Goal: Task Accomplishment & Management: Use online tool/utility

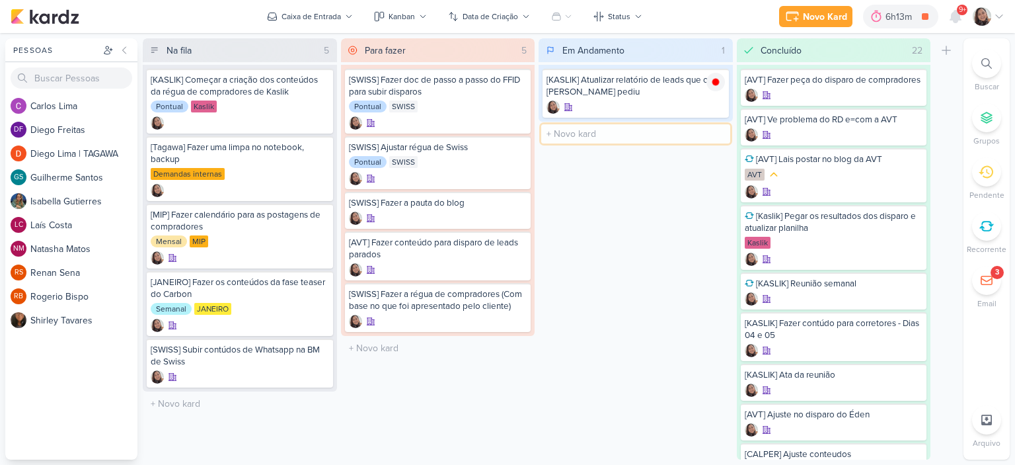
click at [592, 136] on input "text" at bounding box center [635, 133] width 189 height 19
click at [686, 131] on input "[KASLIK] Disparo do dia 10/09" at bounding box center [635, 133] width 189 height 19
type input "[KASLIK] Disparo do dia 10/09 - LEADS NOVOS E ANTIGOS"
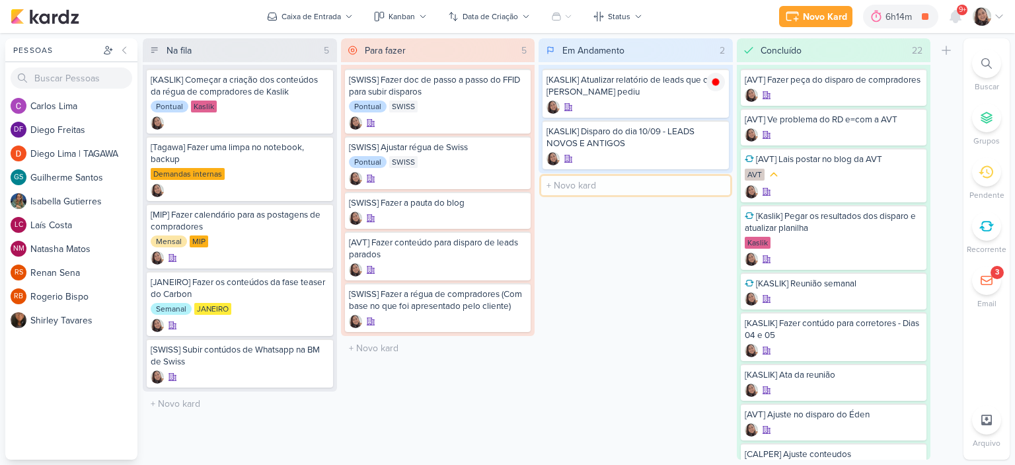
click at [626, 184] on input "text" at bounding box center [635, 185] width 189 height 19
type input "[KASLIK] Disparo do dia 10/09 - CORRETORES"
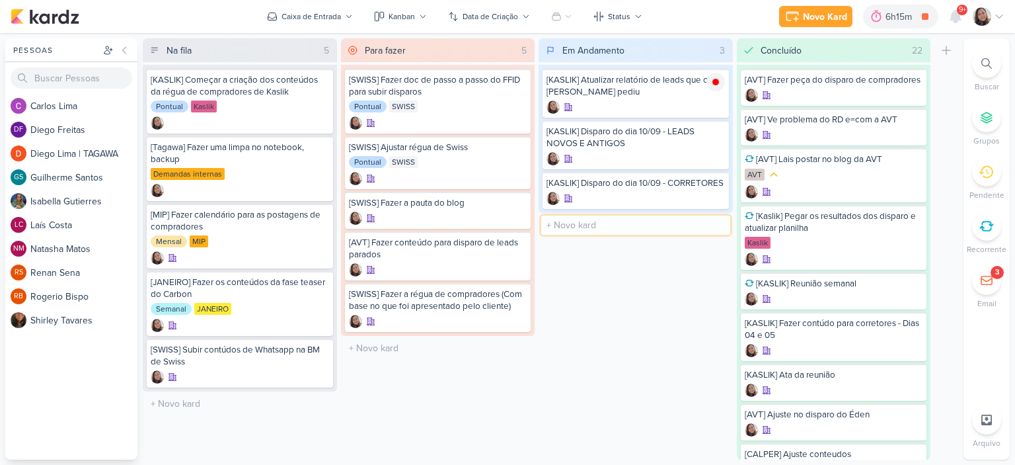
click at [618, 235] on input "text" at bounding box center [635, 224] width 189 height 19
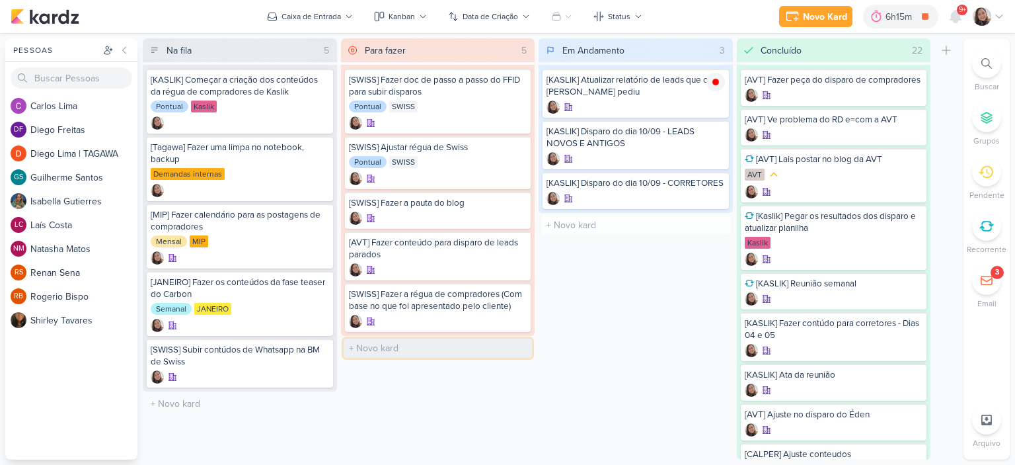
click at [410, 348] on input "text" at bounding box center [438, 347] width 189 height 19
type input "[KASLIK] Disparo do dia 10/09 - MÉDICOS"
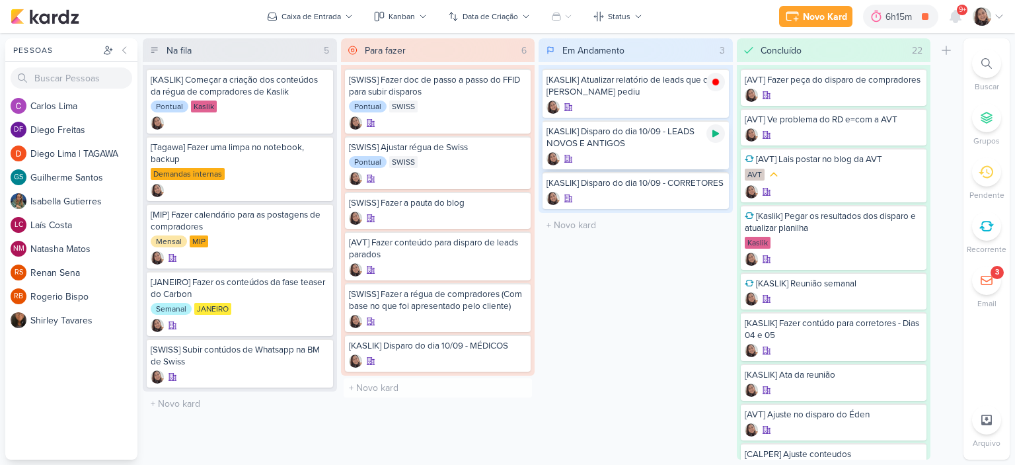
click at [717, 130] on icon at bounding box center [715, 133] width 11 height 11
click at [640, 145] on div "[KASLIK] Disparo do dia 10/09 - LEADS NOVOS E ANTIGOS" at bounding box center [635, 138] width 178 height 24
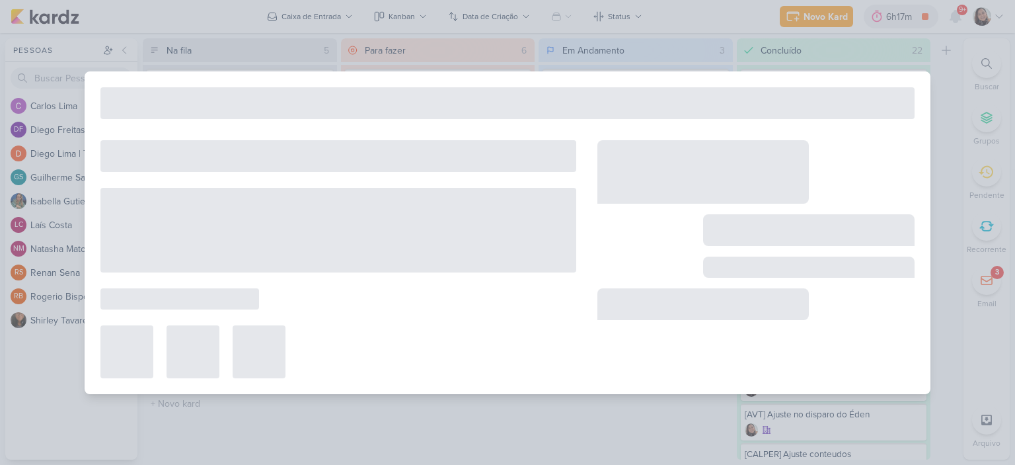
type input "[KASLIK] Disparo do dia 10/09 - LEADS NOVOS E ANTIGOS"
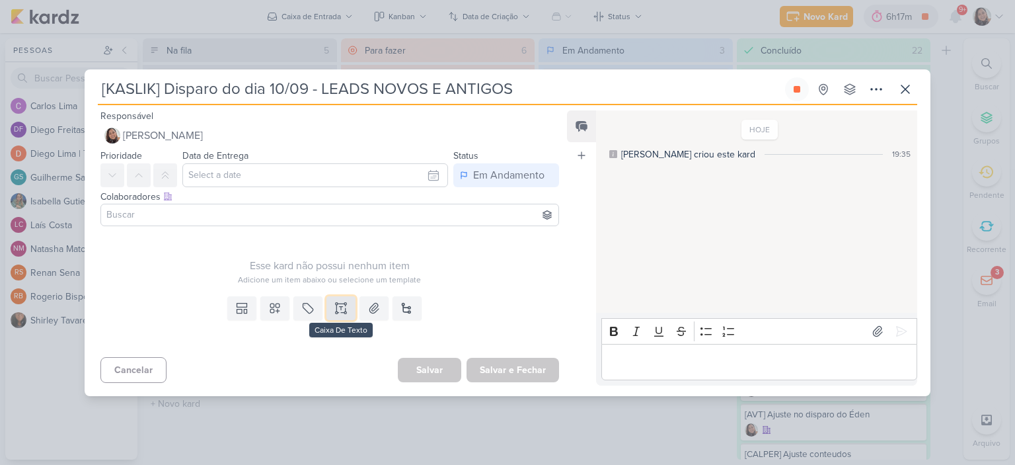
click at [330, 301] on button at bounding box center [340, 308] width 29 height 24
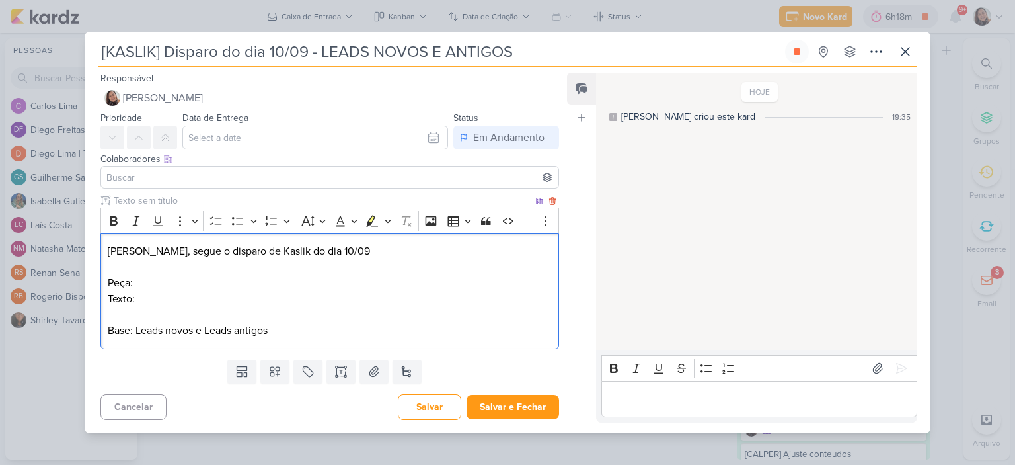
click at [221, 304] on p "Texto:" at bounding box center [330, 299] width 444 height 16
click at [196, 275] on p "Peça:" at bounding box center [330, 283] width 444 height 16
click at [371, 378] on icon at bounding box center [373, 371] width 13 height 13
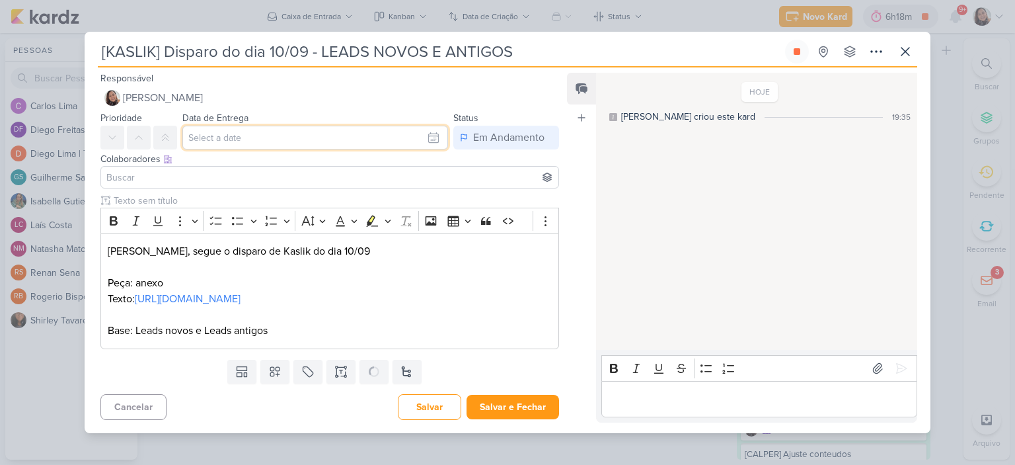
click at [426, 126] on input "text" at bounding box center [315, 138] width 266 height 24
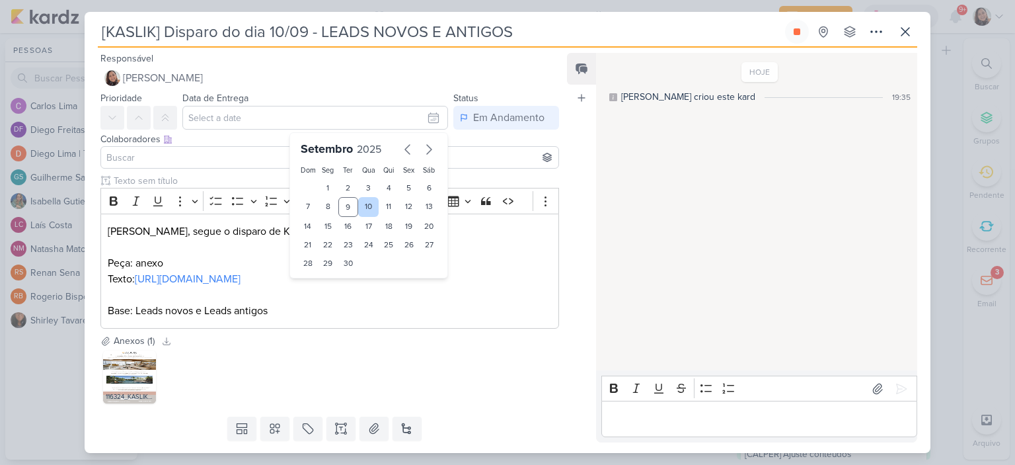
click at [369, 203] on div "10" at bounding box center [368, 207] width 20 height 20
type input "10 de setembro de 2025 às 23:59"
click at [230, 147] on div at bounding box center [329, 157] width 459 height 22
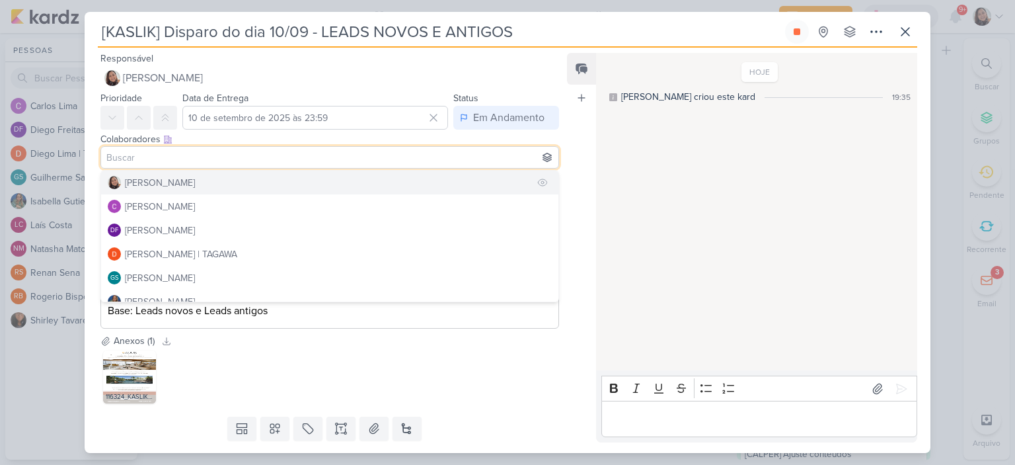
click at [176, 182] on div "[PERSON_NAME]" at bounding box center [160, 183] width 70 height 14
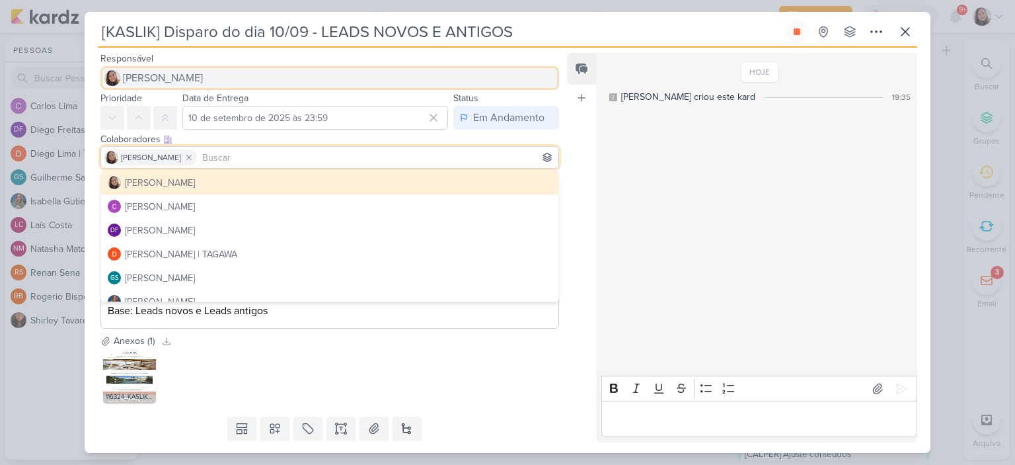
click at [179, 74] on span "[PERSON_NAME]" at bounding box center [163, 78] width 80 height 16
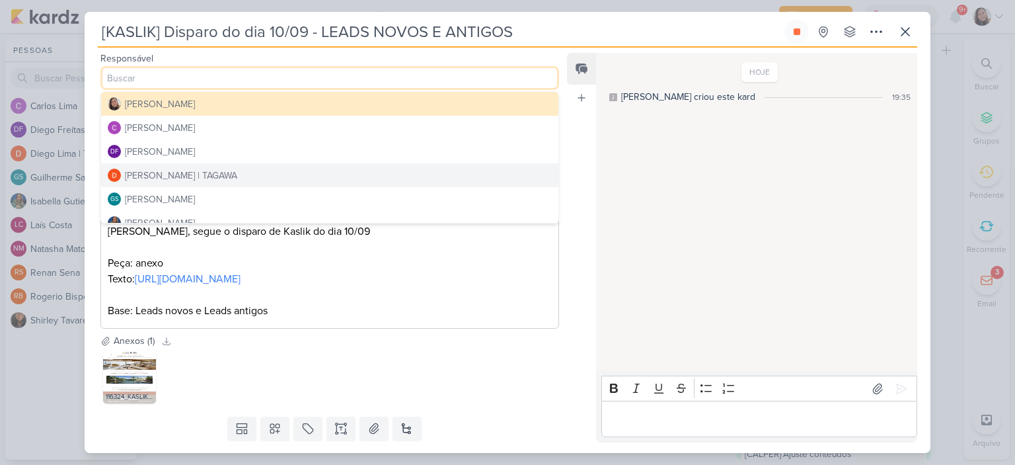
click at [200, 174] on div "[PERSON_NAME] | TAGAWA" at bounding box center [181, 175] width 112 height 14
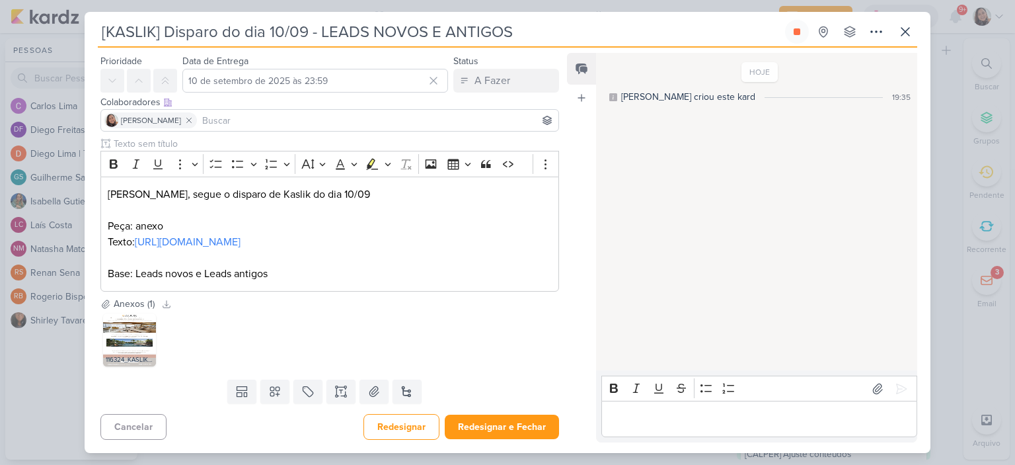
scroll to position [52, 0]
click at [510, 429] on button "Redesignar e Fechar" at bounding box center [502, 426] width 114 height 24
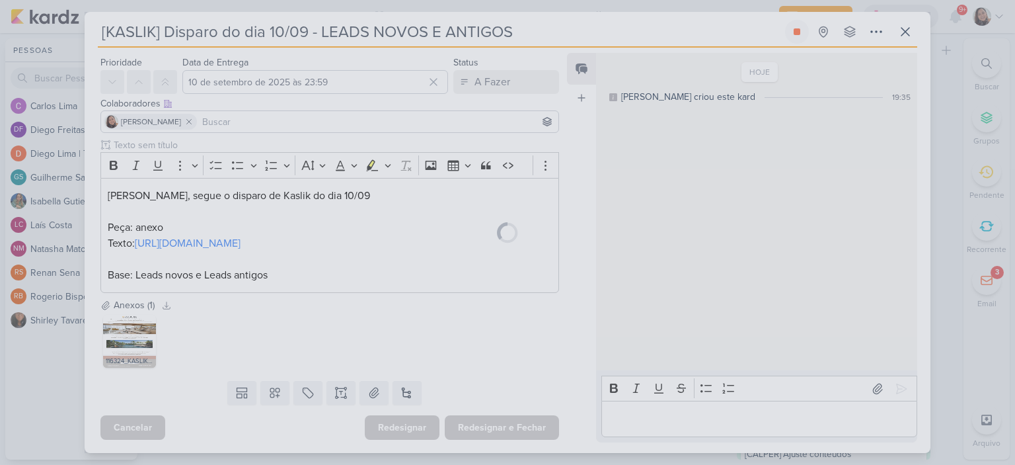
scroll to position [0, 0]
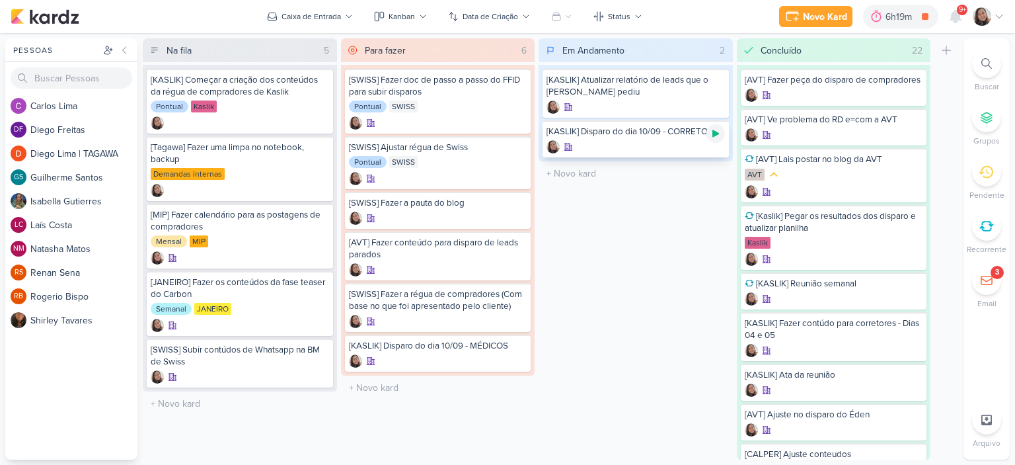
click at [714, 134] on icon at bounding box center [715, 133] width 7 height 7
click at [655, 137] on div "[KASLIK] Disparo do dia 10/09 - CORRETORES" at bounding box center [635, 132] width 178 height 12
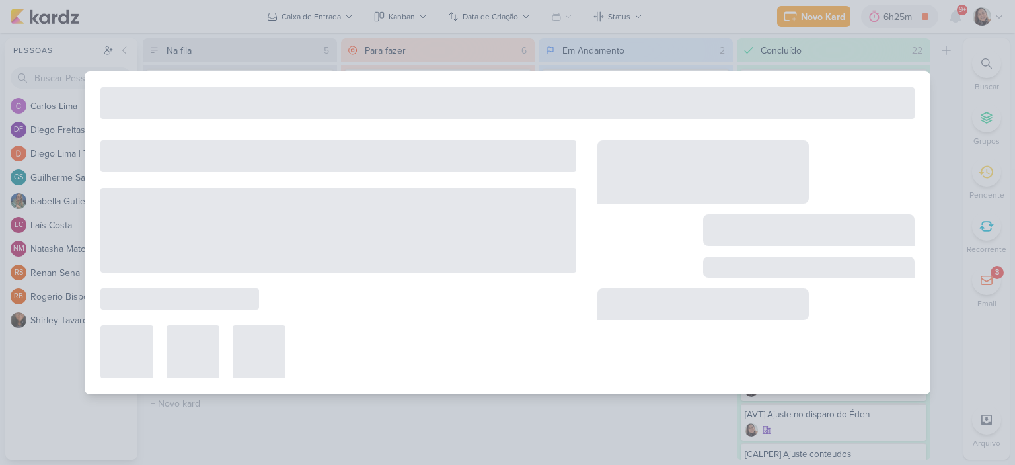
type input "[KASLIK] Disparo do dia 10/09 - CORRETORES"
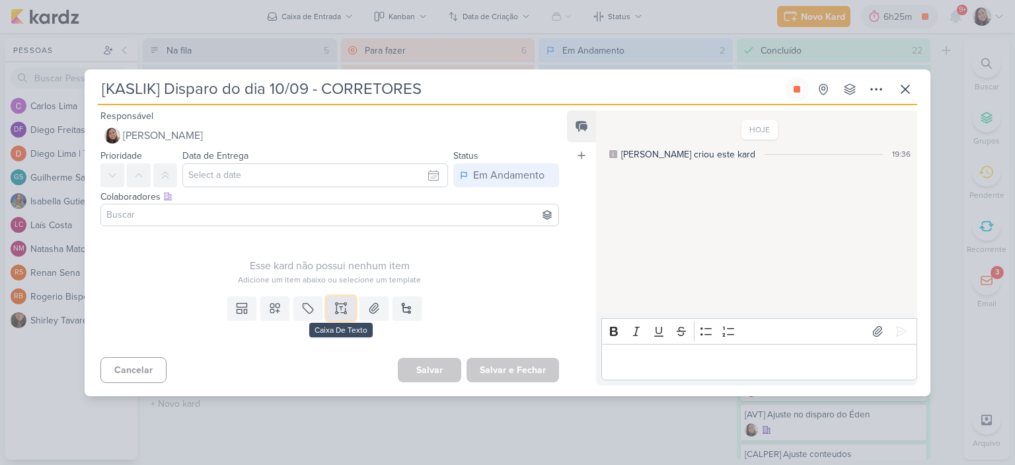
click at [344, 307] on icon at bounding box center [340, 307] width 13 height 13
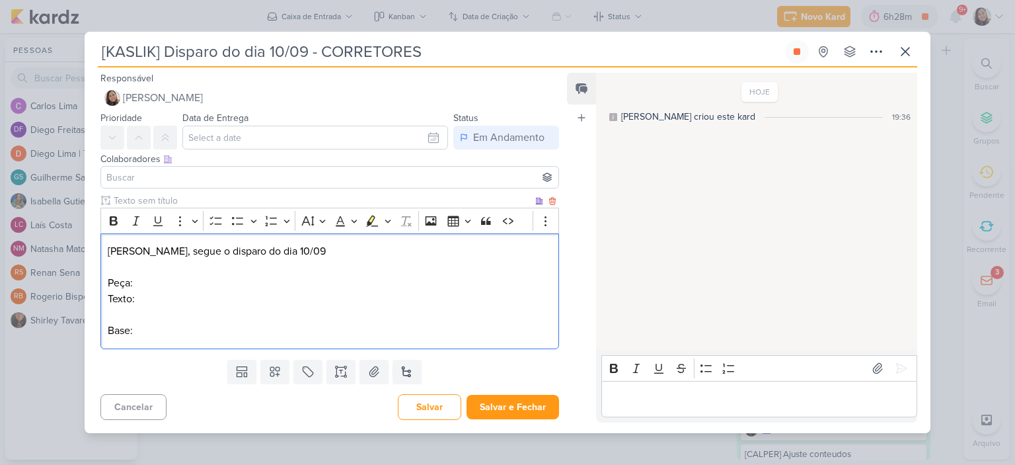
click at [231, 275] on p "Peça:" at bounding box center [330, 283] width 444 height 16
click at [231, 335] on p "Base:" at bounding box center [330, 330] width 444 height 16
click at [426, 135] on input "text" at bounding box center [315, 138] width 266 height 24
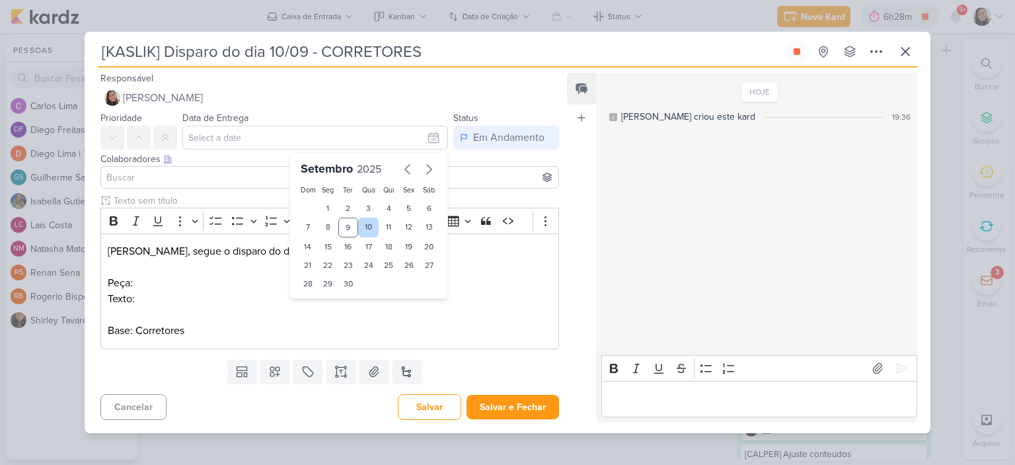
click at [364, 221] on div "10" at bounding box center [368, 227] width 20 height 20
type input "10 de setembro de 2025 às 23:59"
click at [220, 184] on input at bounding box center [330, 177] width 452 height 16
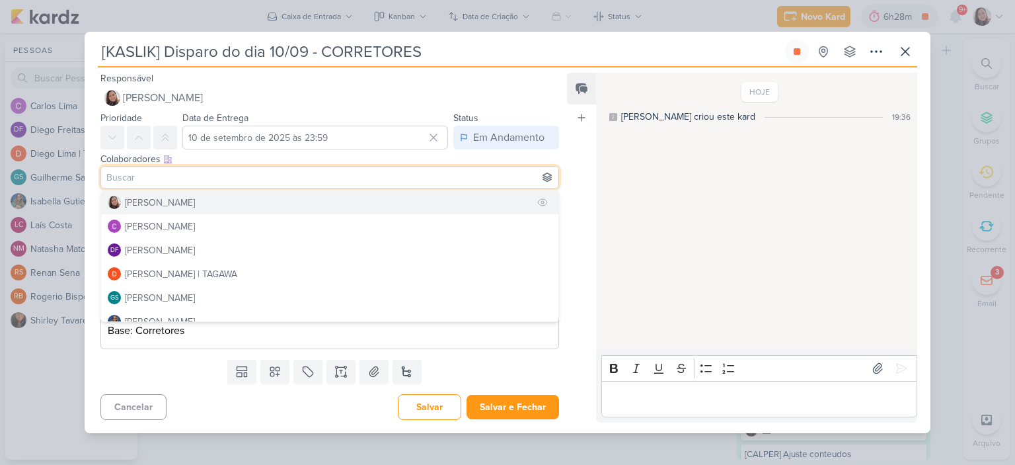
click at [174, 194] on button "[PERSON_NAME]" at bounding box center [329, 202] width 457 height 24
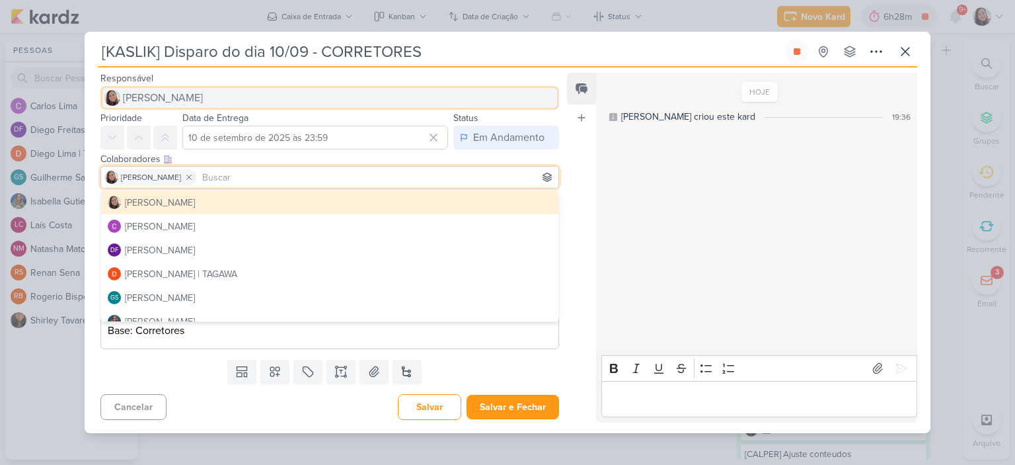
click at [256, 94] on button "[PERSON_NAME]" at bounding box center [329, 98] width 459 height 24
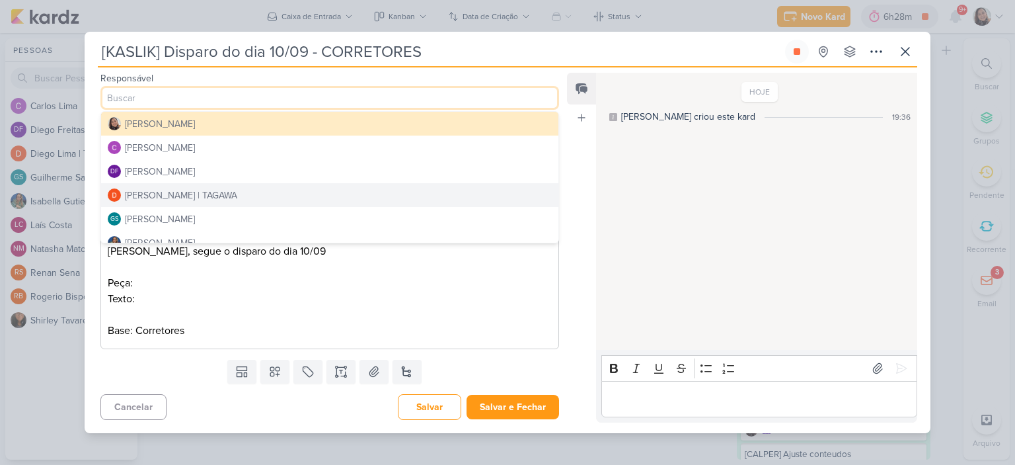
click at [177, 193] on div "[PERSON_NAME] | TAGAWA" at bounding box center [181, 195] width 112 height 14
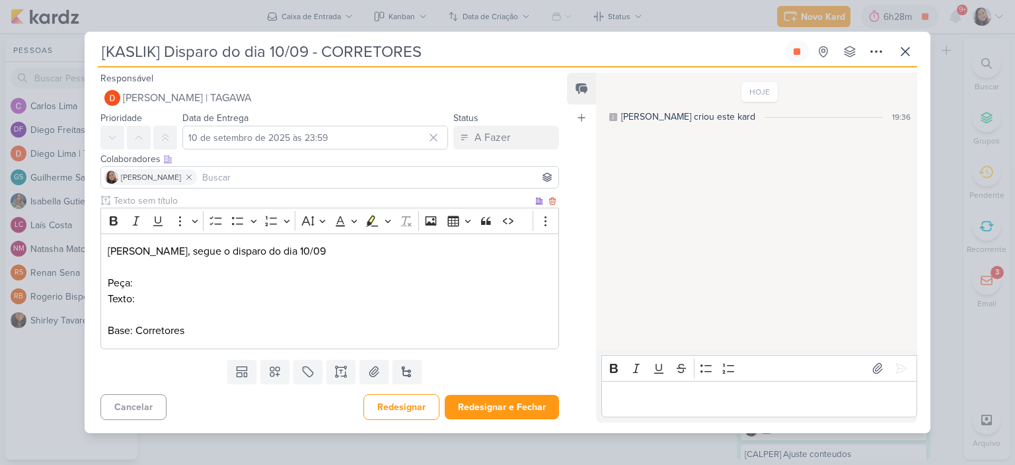
click at [208, 285] on p "Peça:" at bounding box center [330, 283] width 444 height 16
click at [250, 287] on p "Peça:" at bounding box center [330, 283] width 444 height 16
click at [375, 361] on button at bounding box center [373, 371] width 29 height 24
click at [240, 291] on p "Texto:" at bounding box center [330, 299] width 444 height 16
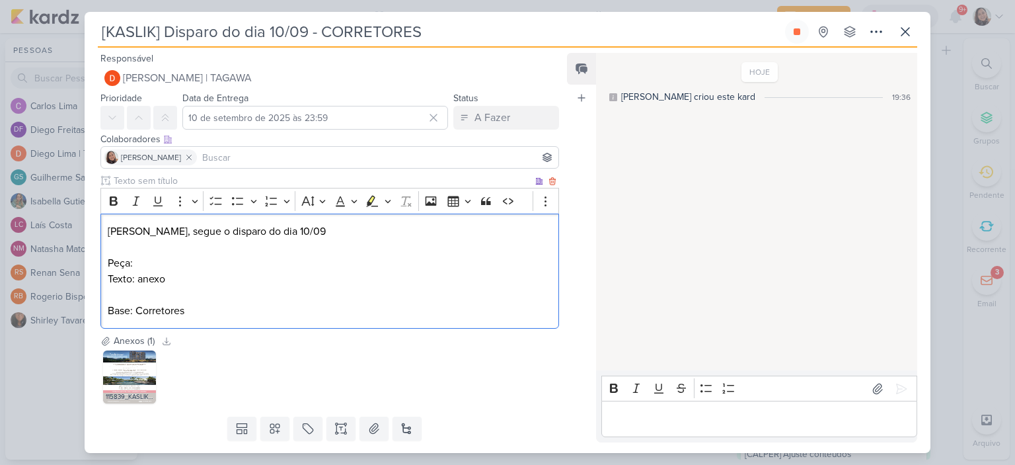
click at [266, 247] on p "Editor editing area: main" at bounding box center [330, 247] width 444 height 16
click at [318, 260] on p "Peça:" at bounding box center [330, 263] width 444 height 16
click at [198, 282] on p "Texto: anexo" at bounding box center [330, 279] width 444 height 16
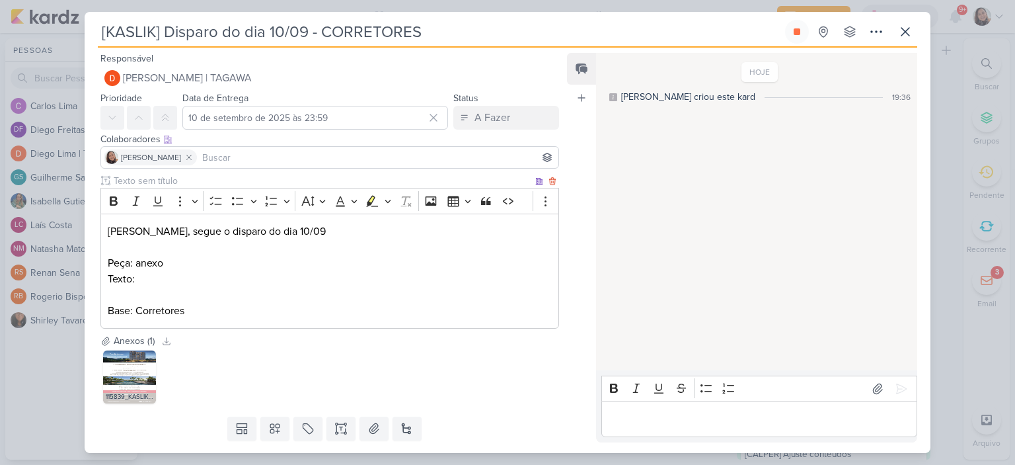
click at [252, 279] on p "Texto:" at bounding box center [330, 279] width 444 height 16
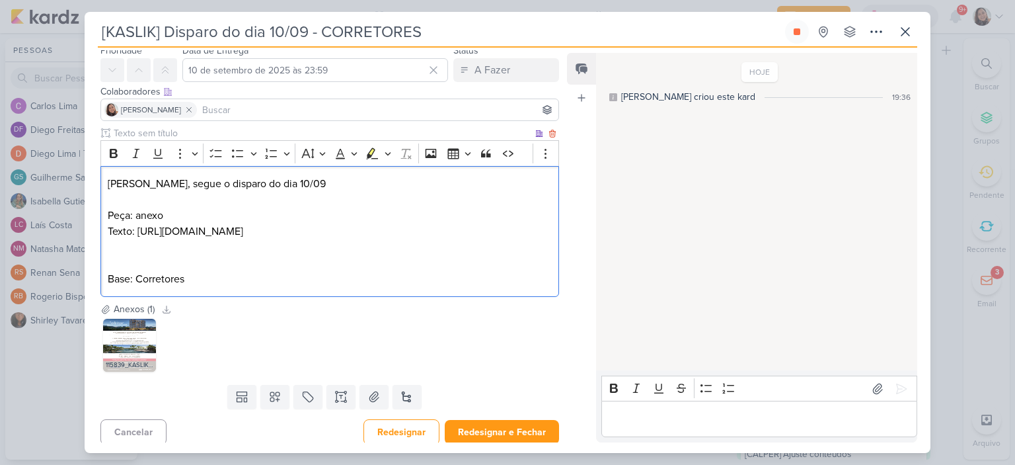
scroll to position [84, 0]
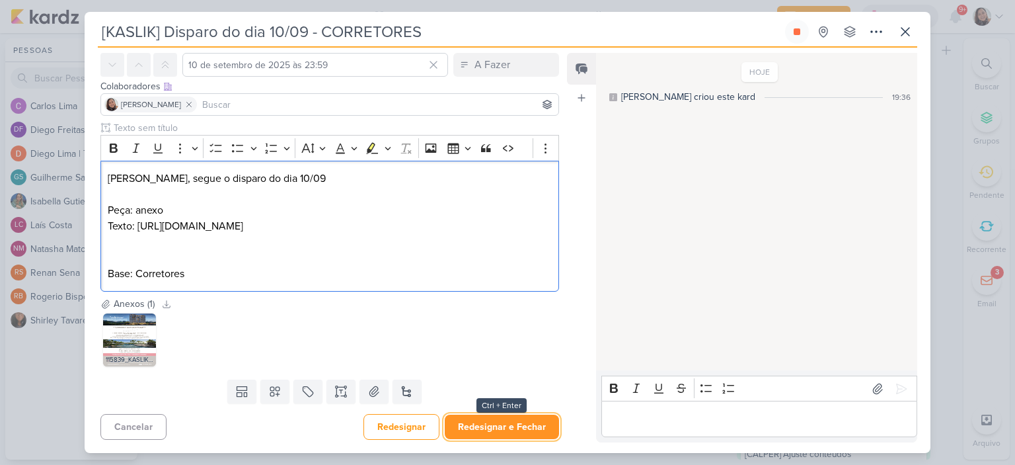
click at [512, 424] on button "Redesignar e Fechar" at bounding box center [502, 426] width 114 height 24
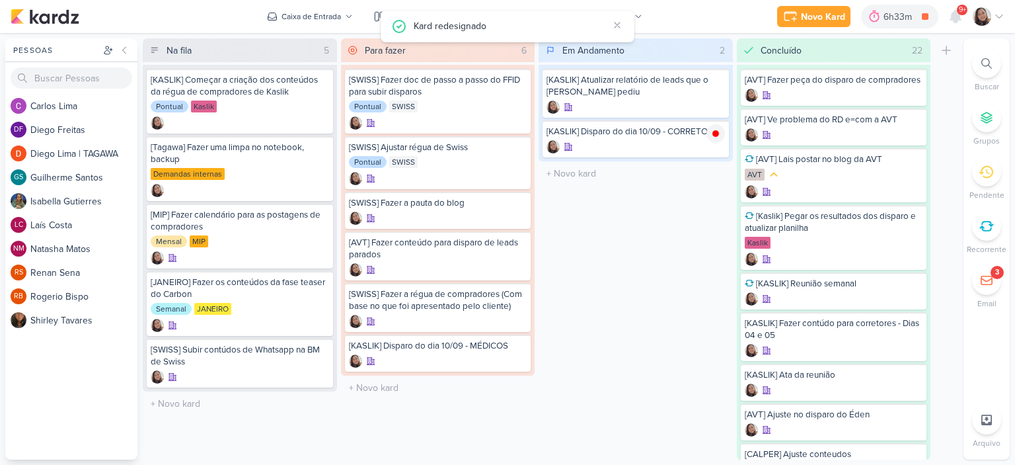
scroll to position [0, 0]
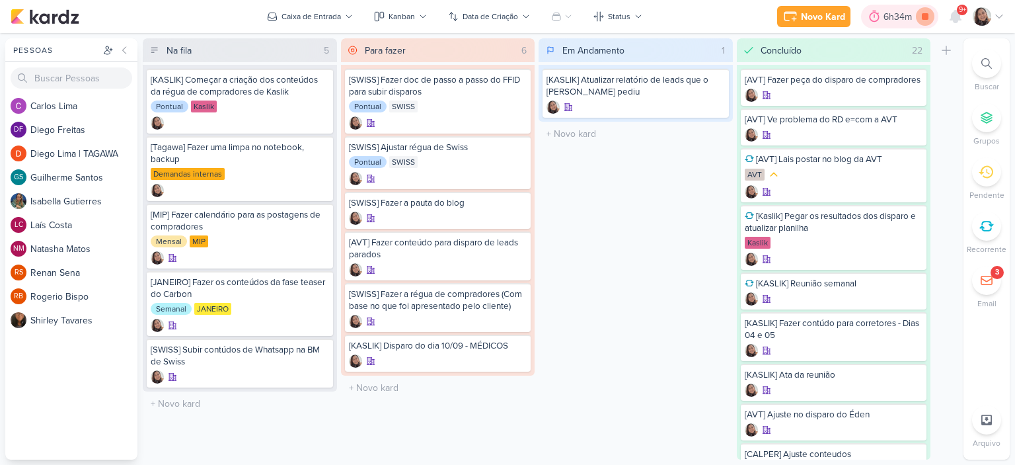
click at [922, 11] on icon at bounding box center [925, 16] width 19 height 19
